Goal: Information Seeking & Learning: Learn about a topic

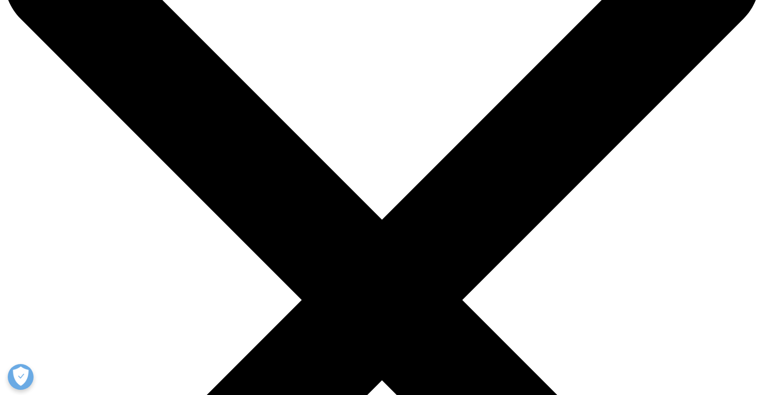
scroll to position [134, 0]
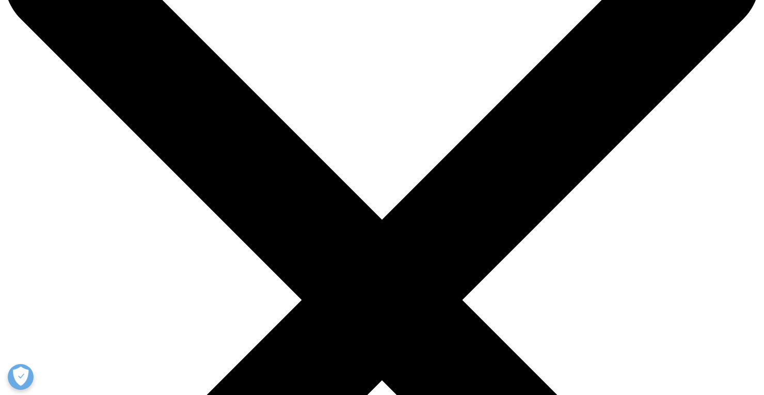
scroll to position [52, 0]
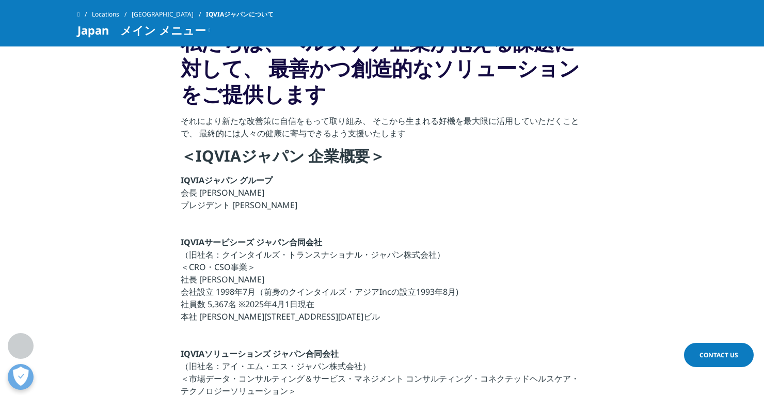
scroll to position [248, 0]
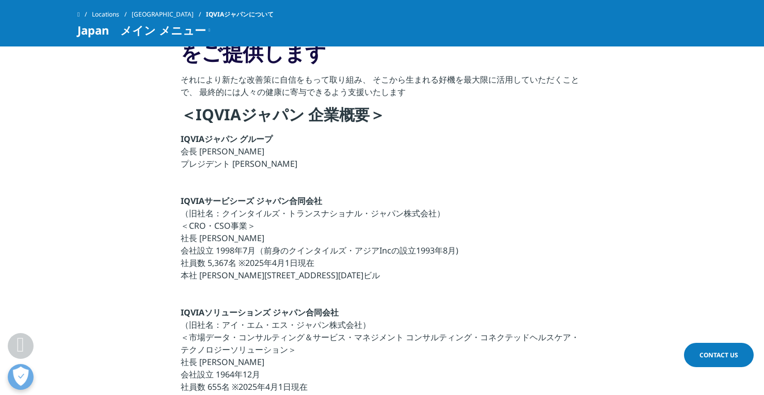
click at [283, 275] on p "IQVIAサービシーズ ジャパン合同会社 （旧社名：クインタイルズ・トランスナショナル・ジャパン株式会社） ＜CRO・CSO事業＞ 社長 宇賀神 史彦 会社設…" at bounding box center [382, 240] width 403 height 93
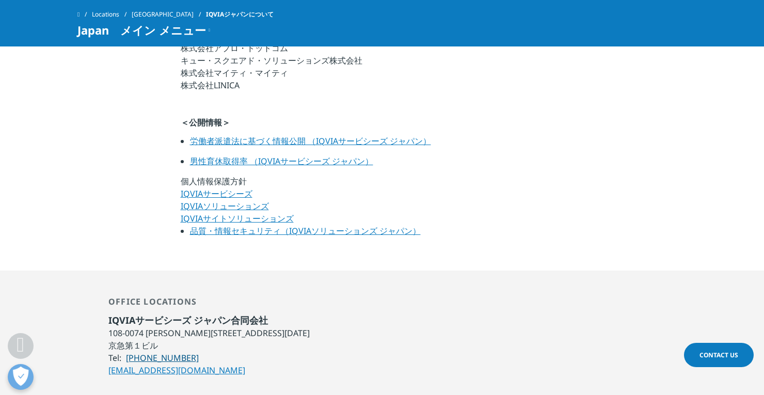
scroll to position [743, 0]
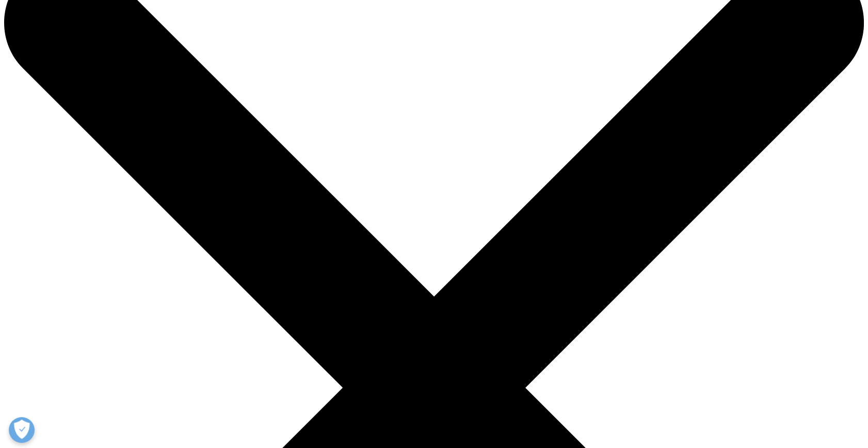
scroll to position [104, 0]
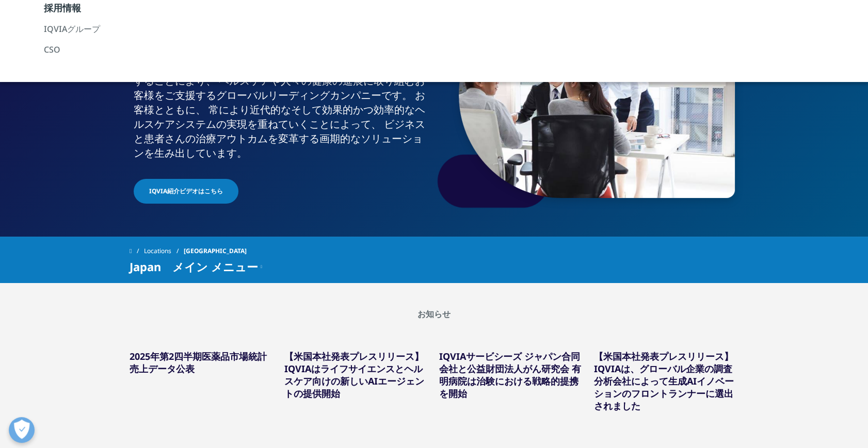
click at [84, 103] on section "IQVIAジャパン IQVIAジャパン IQVIAは、​データ・​テクノロジー・​高度な​分析・​ 専門性を​駆使する​ことに​より、​ ヘルスケアや​人々の…" at bounding box center [434, 66] width 868 height 340
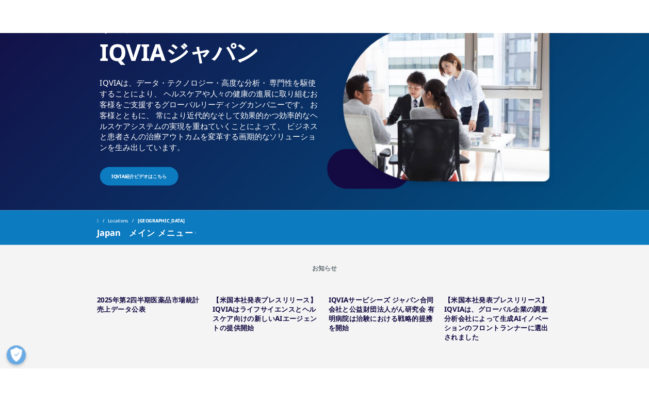
scroll to position [104, 0]
